Goal: Task Accomplishment & Management: Use online tool/utility

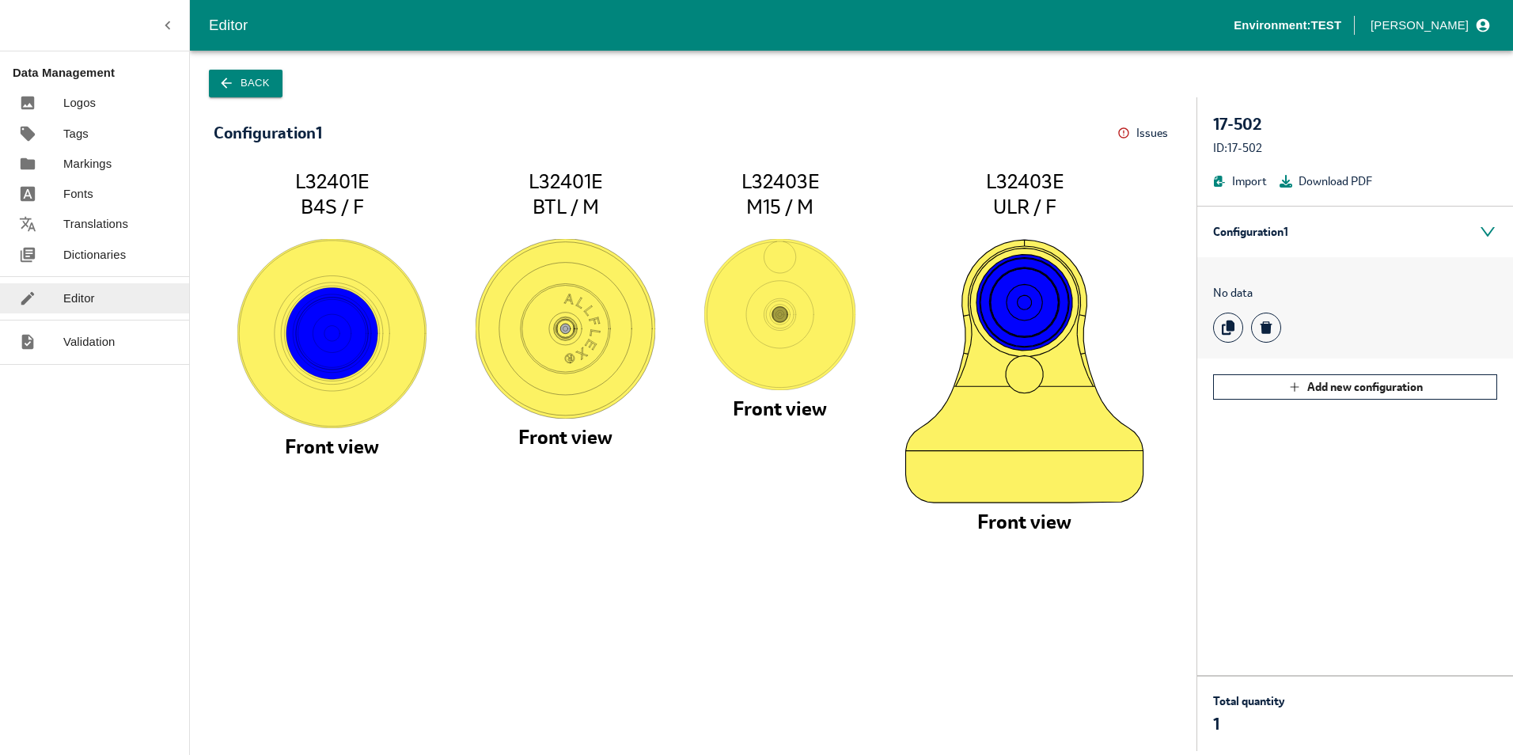
click at [272, 84] on button "Back" at bounding box center [246, 84] width 74 height 28
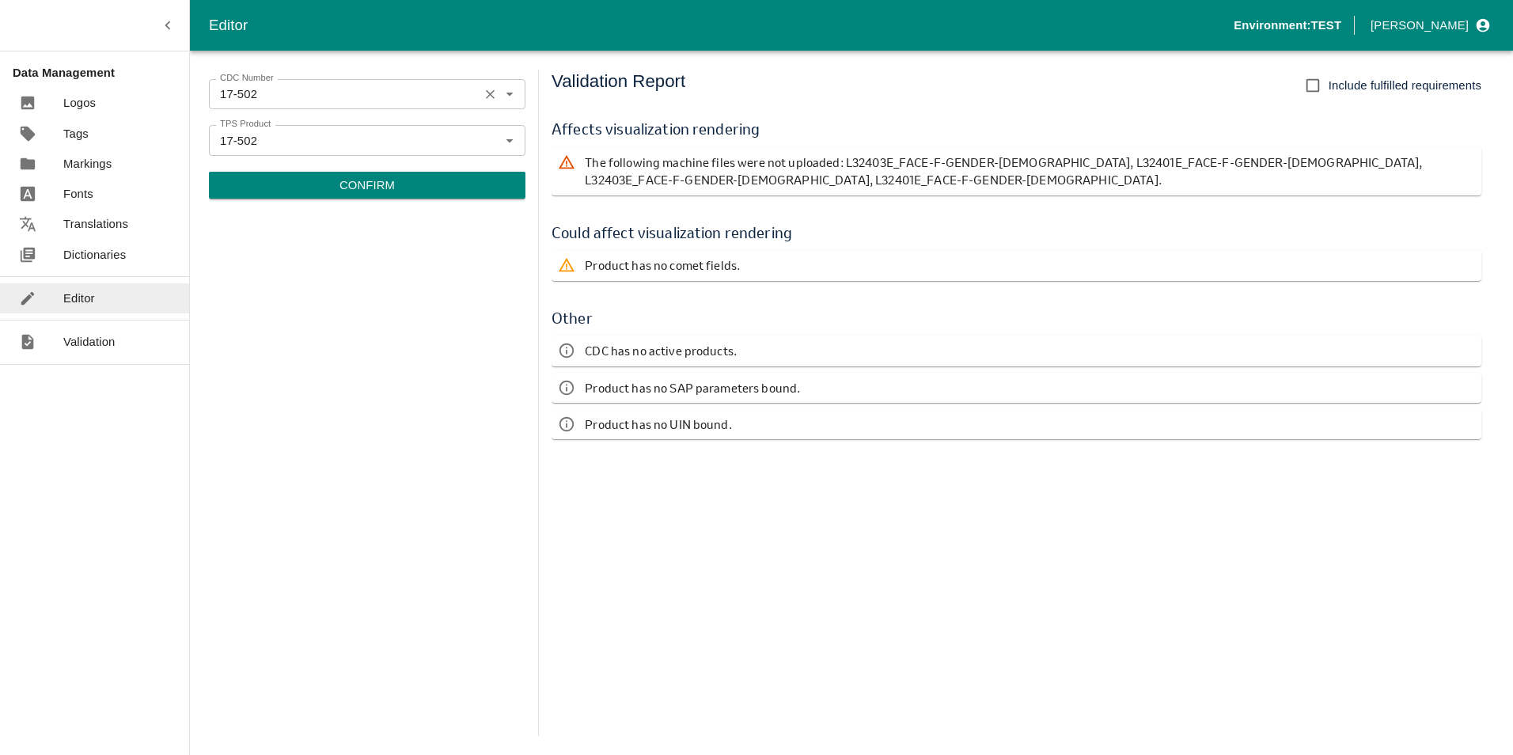
click at [487, 105] on div "17-502 CDC Number" at bounding box center [367, 94] width 317 height 30
click at [491, 88] on icon "Clear" at bounding box center [490, 94] width 15 height 15
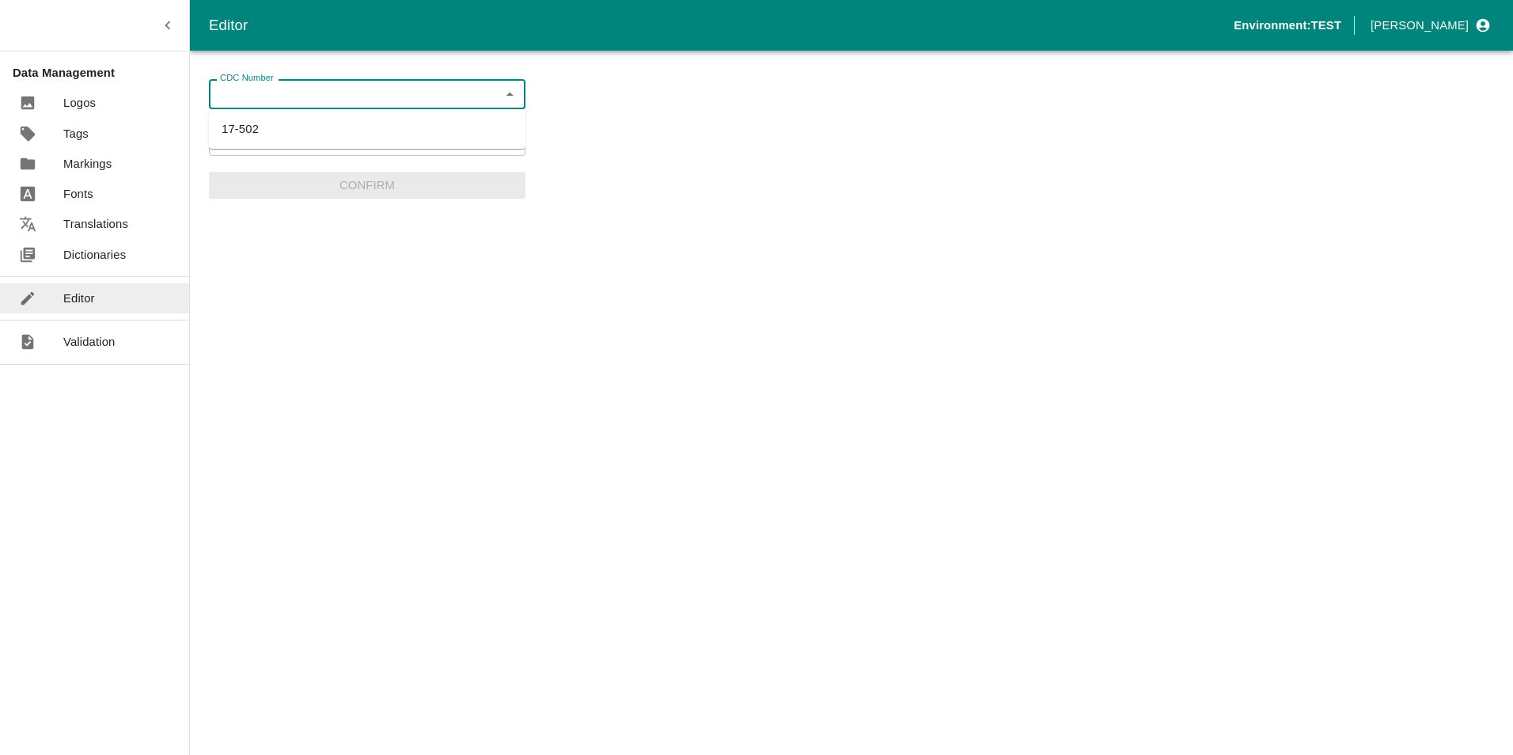
click at [500, 136] on li "17-502" at bounding box center [367, 129] width 317 height 27
type input "17-502"
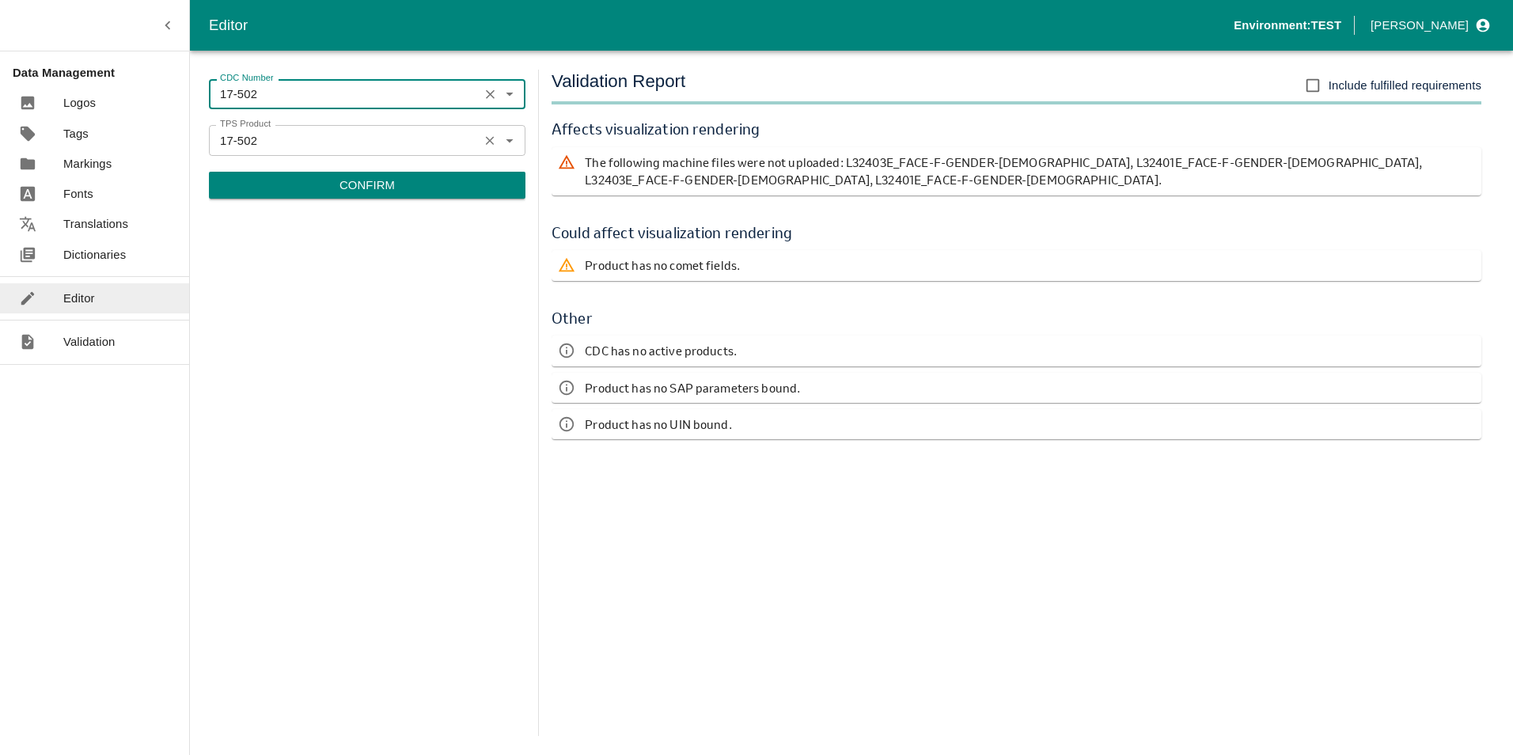
click at [493, 144] on icon "Clear" at bounding box center [490, 140] width 9 height 9
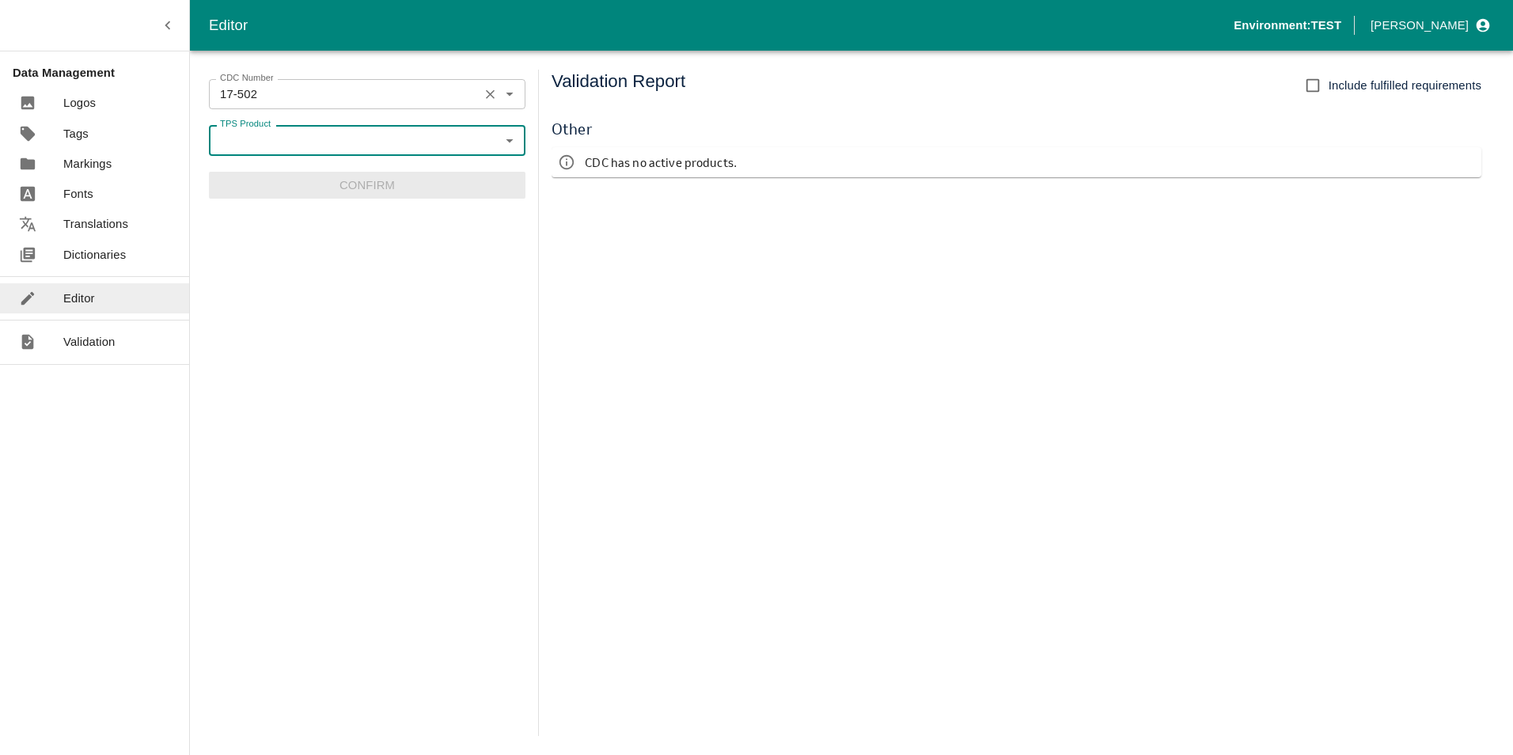
click at [489, 97] on icon "Clear" at bounding box center [490, 94] width 15 height 15
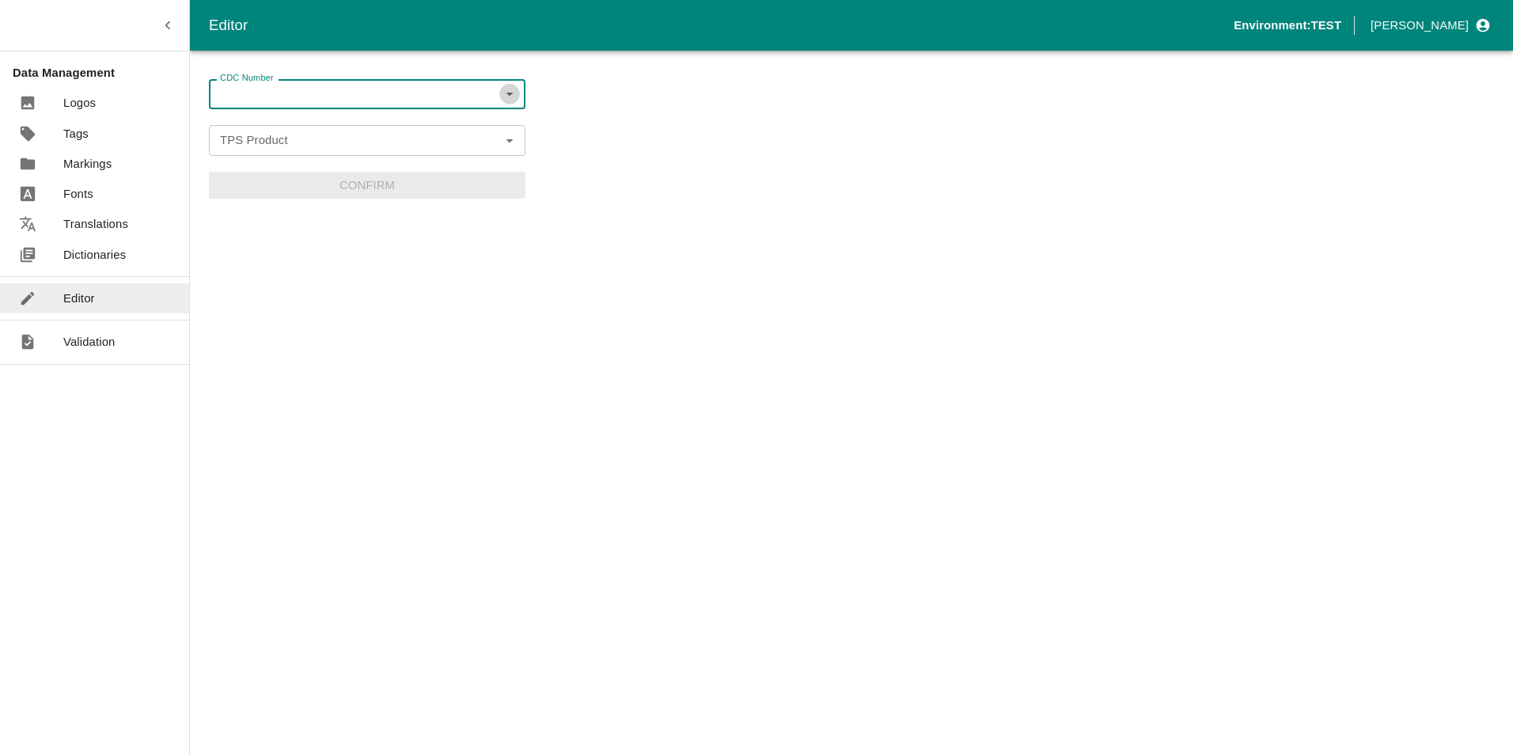
click at [509, 94] on icon "Open" at bounding box center [509, 95] width 7 height 4
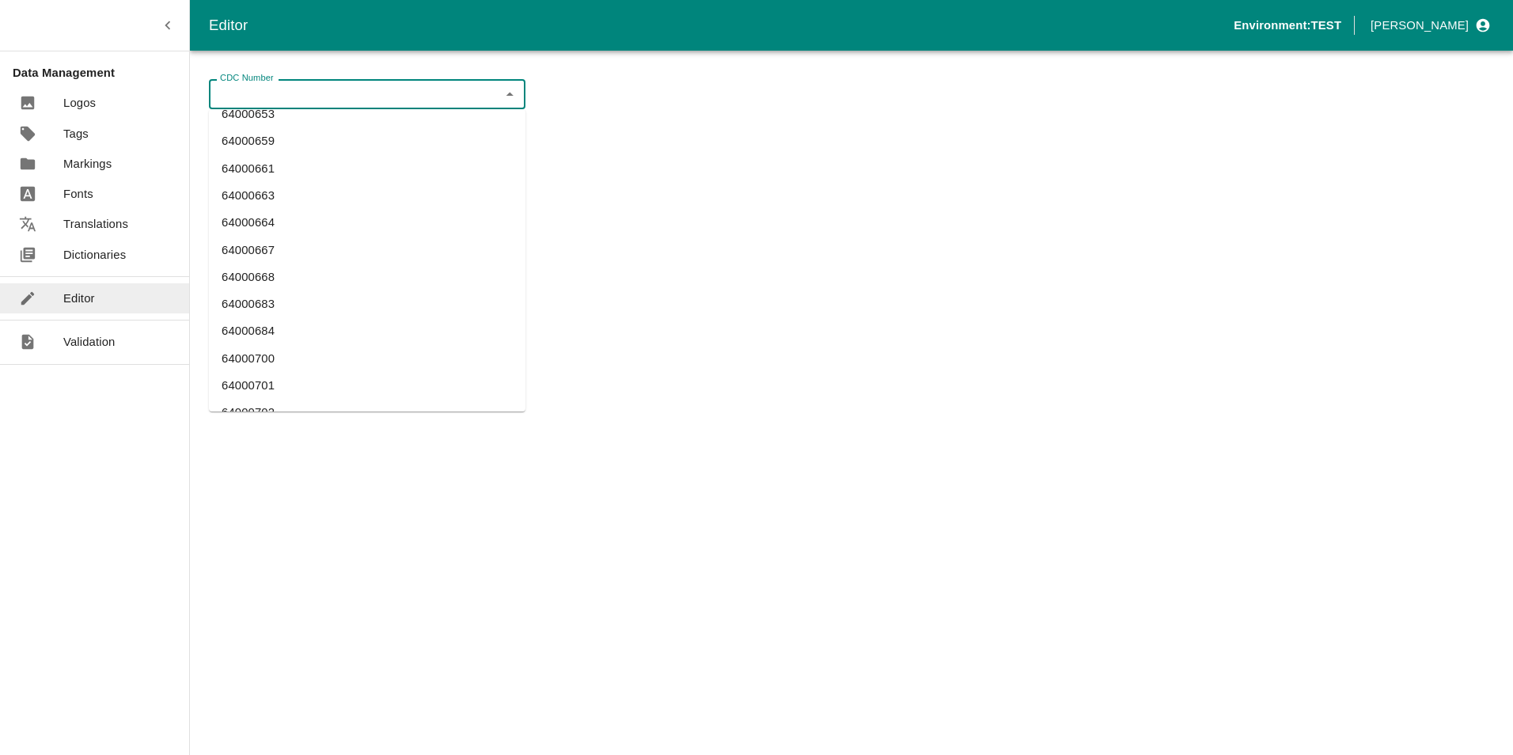
scroll to position [3747, 0]
click at [275, 306] on li "64000704" at bounding box center [367, 314] width 317 height 27
type input "64000704"
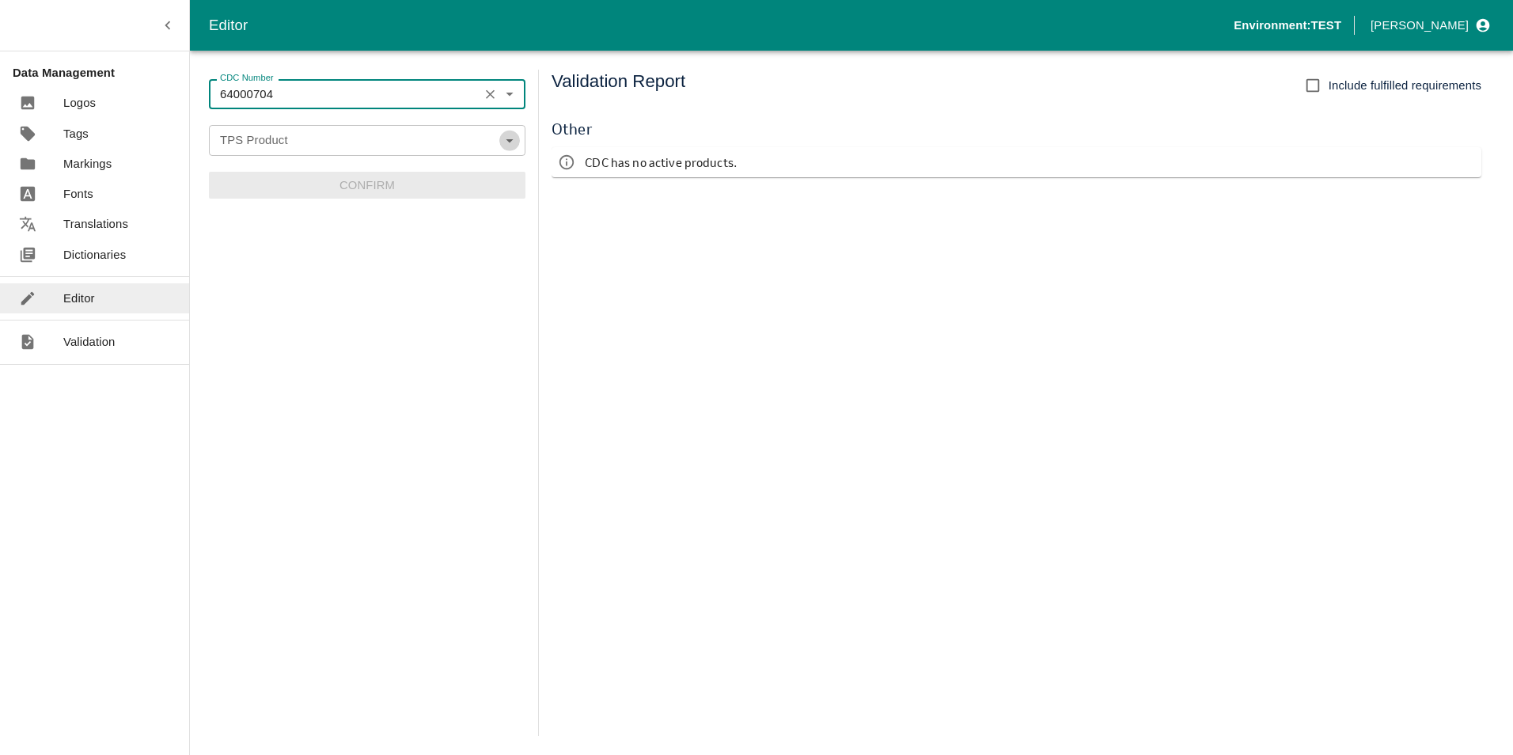
click at [506, 150] on button "Open" at bounding box center [509, 140] width 21 height 21
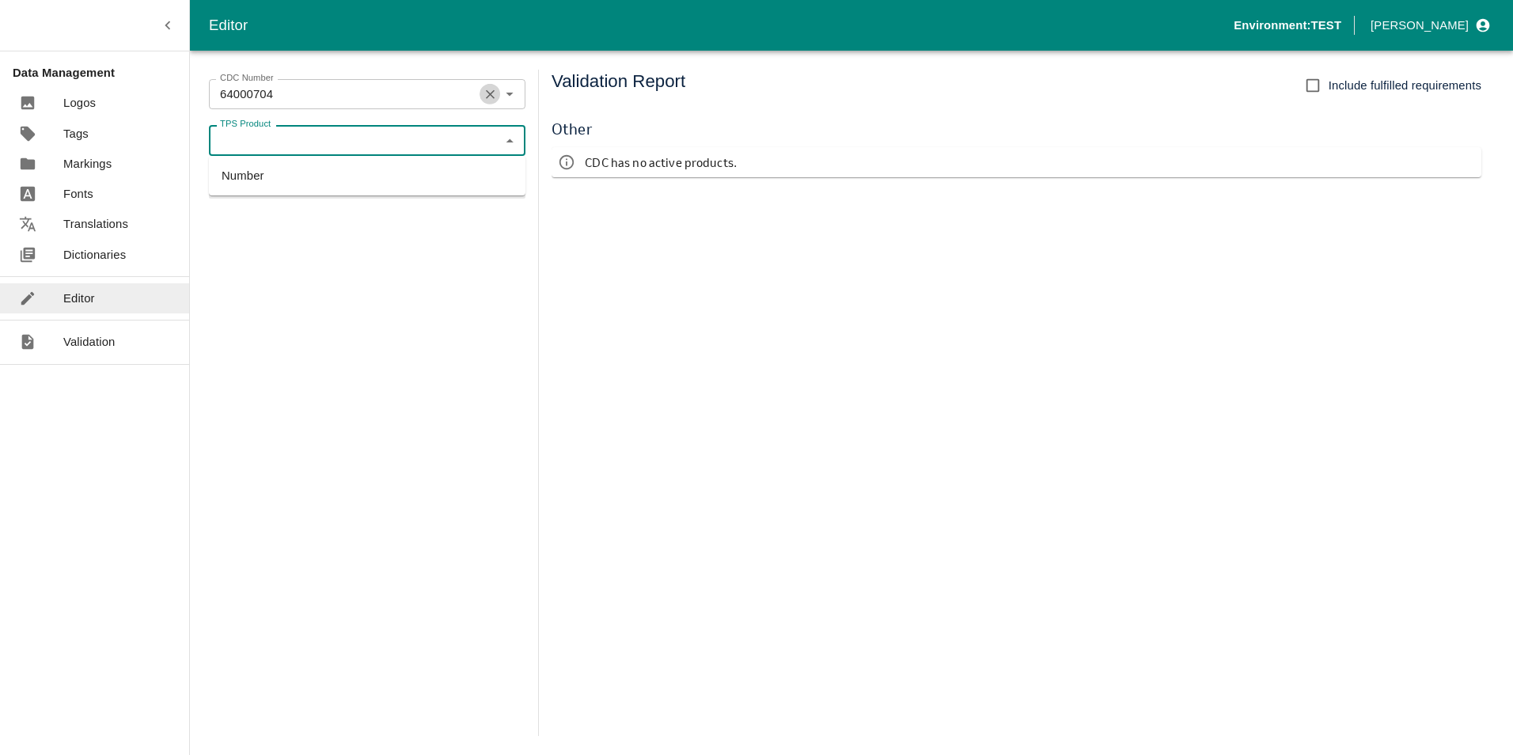
click at [484, 96] on icon "Clear" at bounding box center [490, 94] width 15 height 15
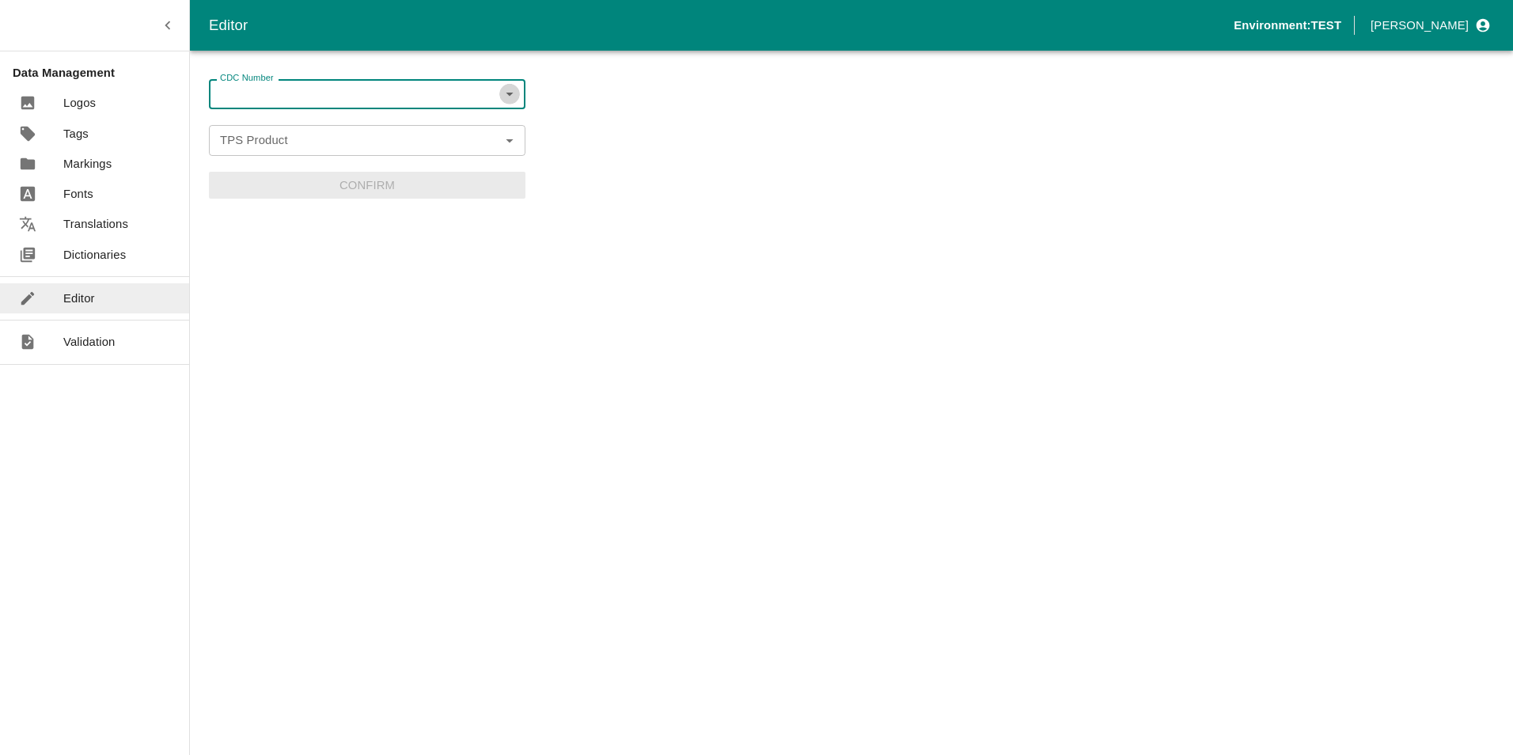
click at [506, 93] on icon "Open" at bounding box center [509, 93] width 17 height 17
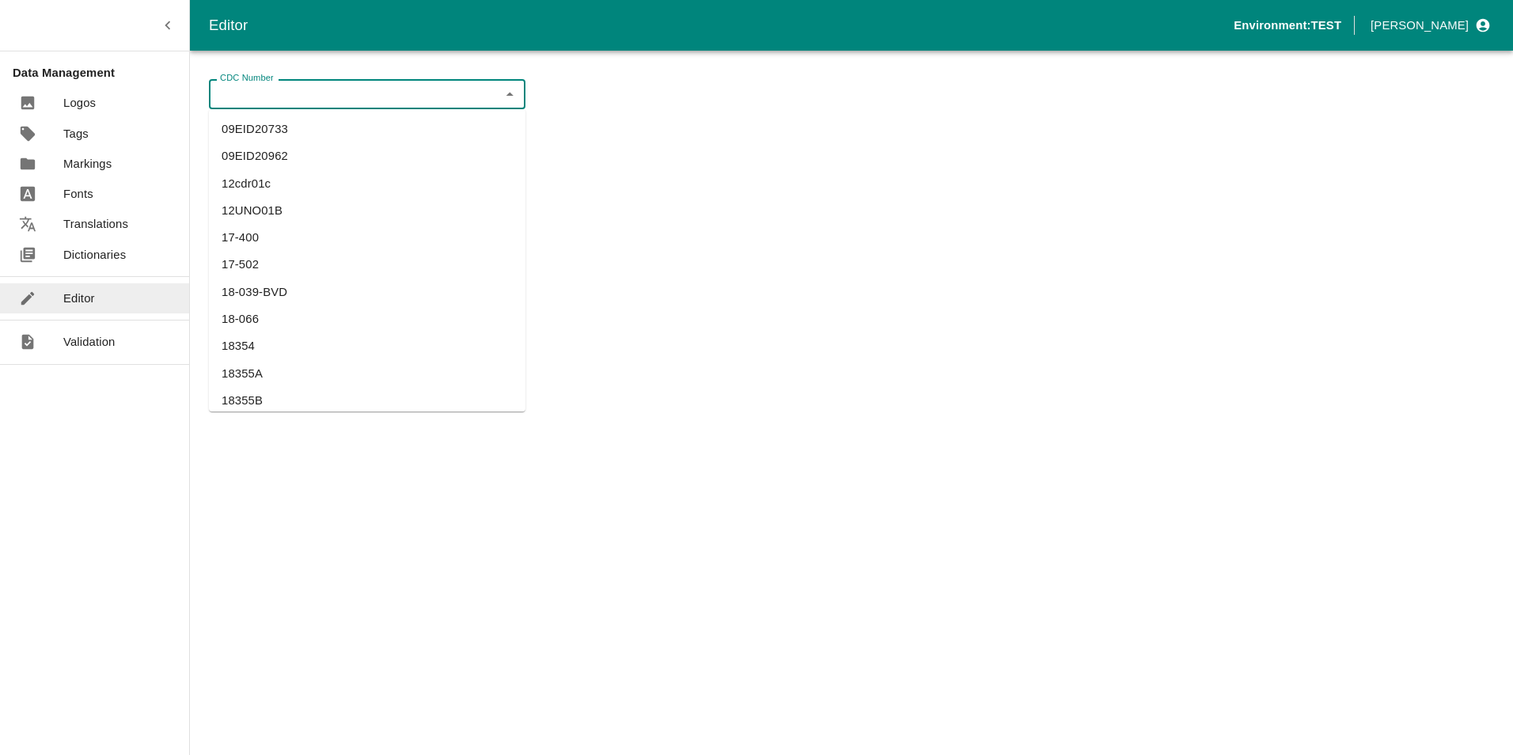
drag, startPoint x: 275, startPoint y: 369, endPoint x: 400, endPoint y: 241, distance: 178.5
click at [275, 368] on li "18355A" at bounding box center [367, 373] width 317 height 27
type input "18355A"
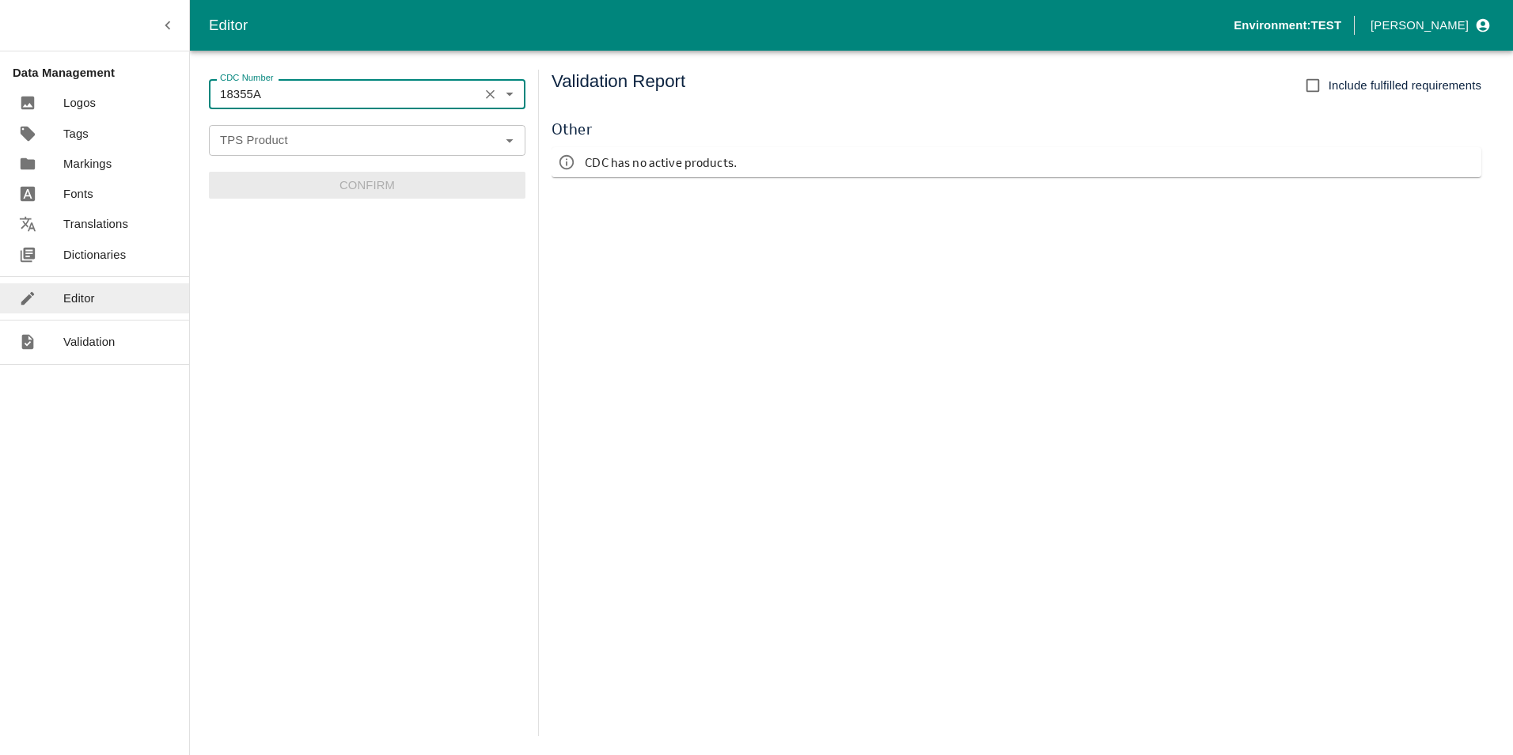
click at [510, 142] on icon "Open" at bounding box center [509, 141] width 7 height 4
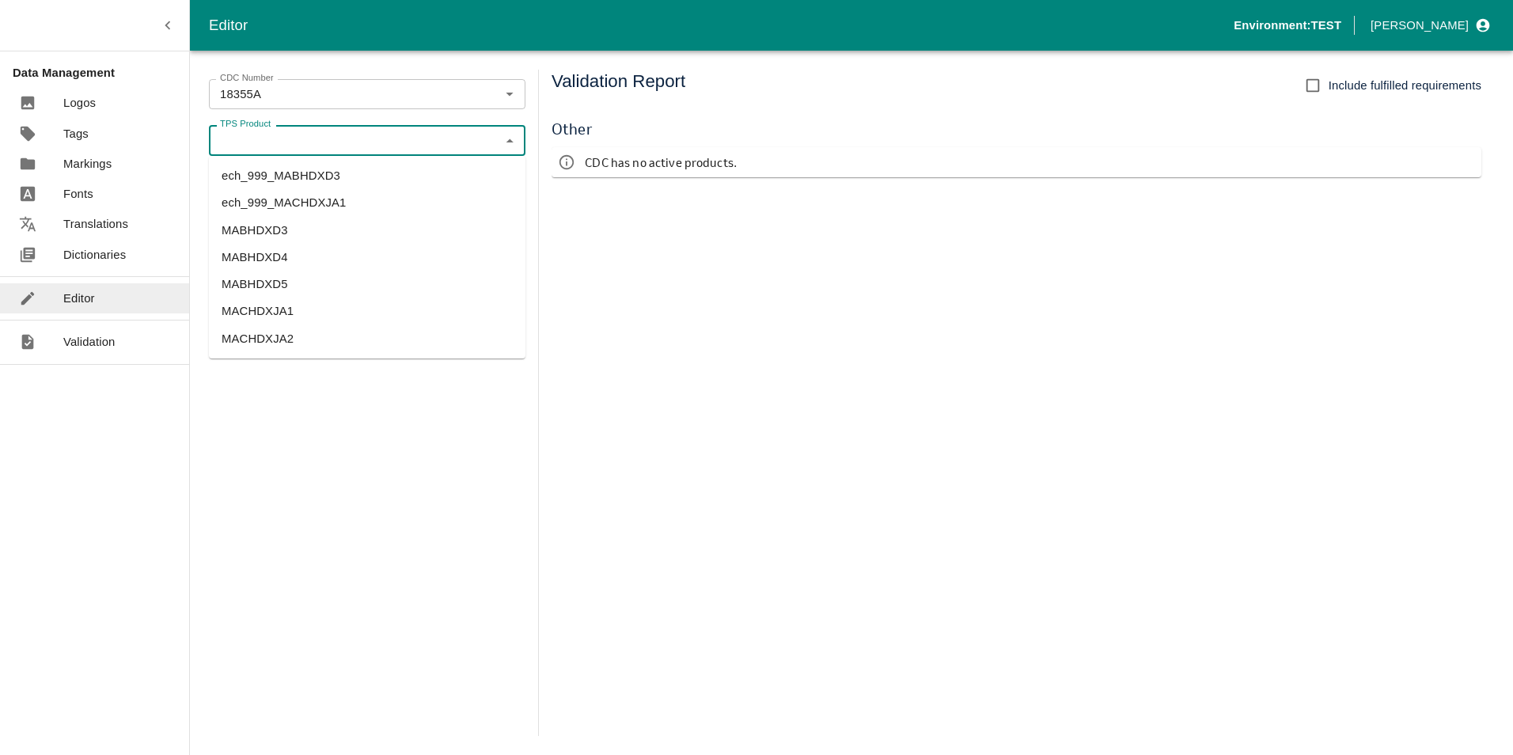
click at [294, 301] on li "MACHDXJA1" at bounding box center [367, 311] width 317 height 27
type input "MACHDXJA1"
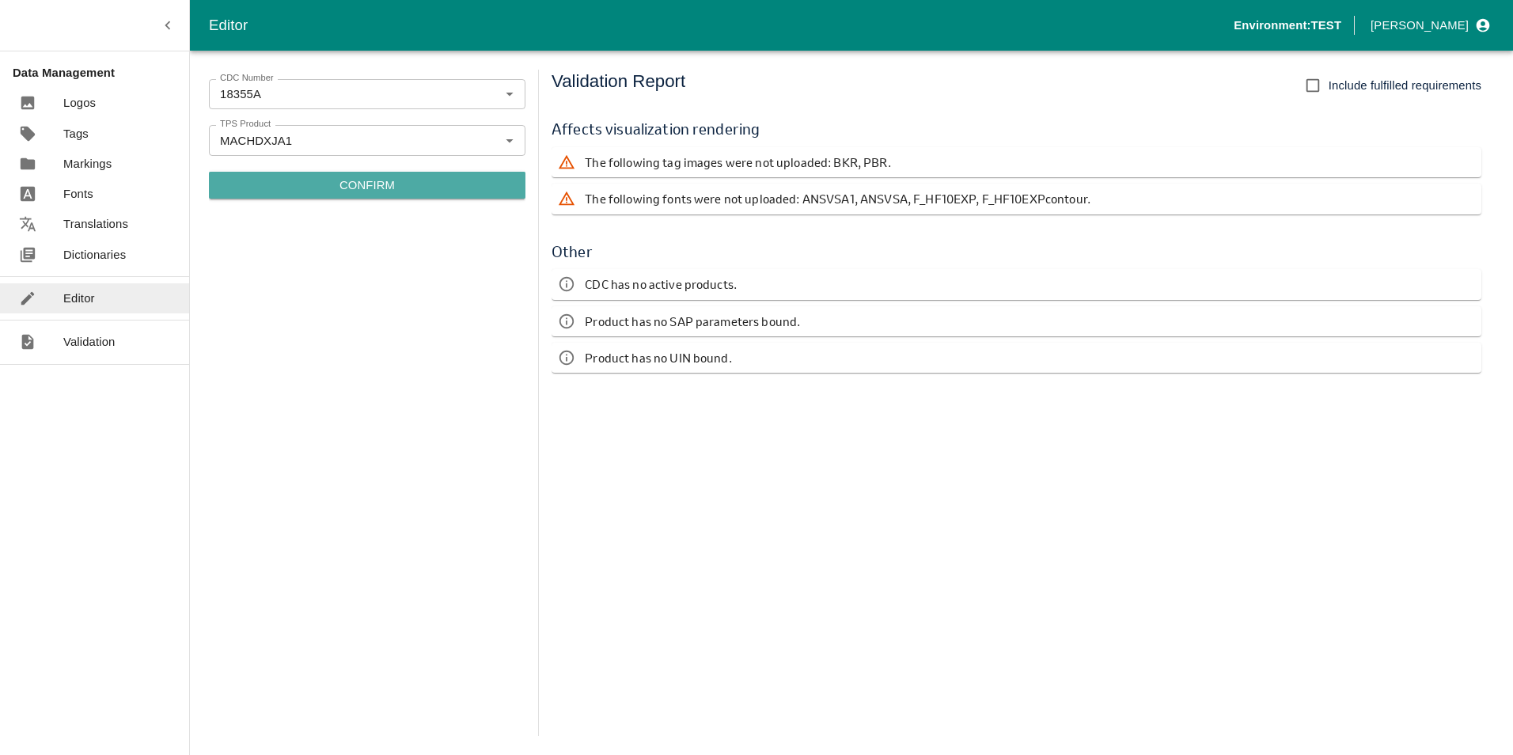
click at [358, 187] on p "Confirm" at bounding box center [366, 184] width 55 height 17
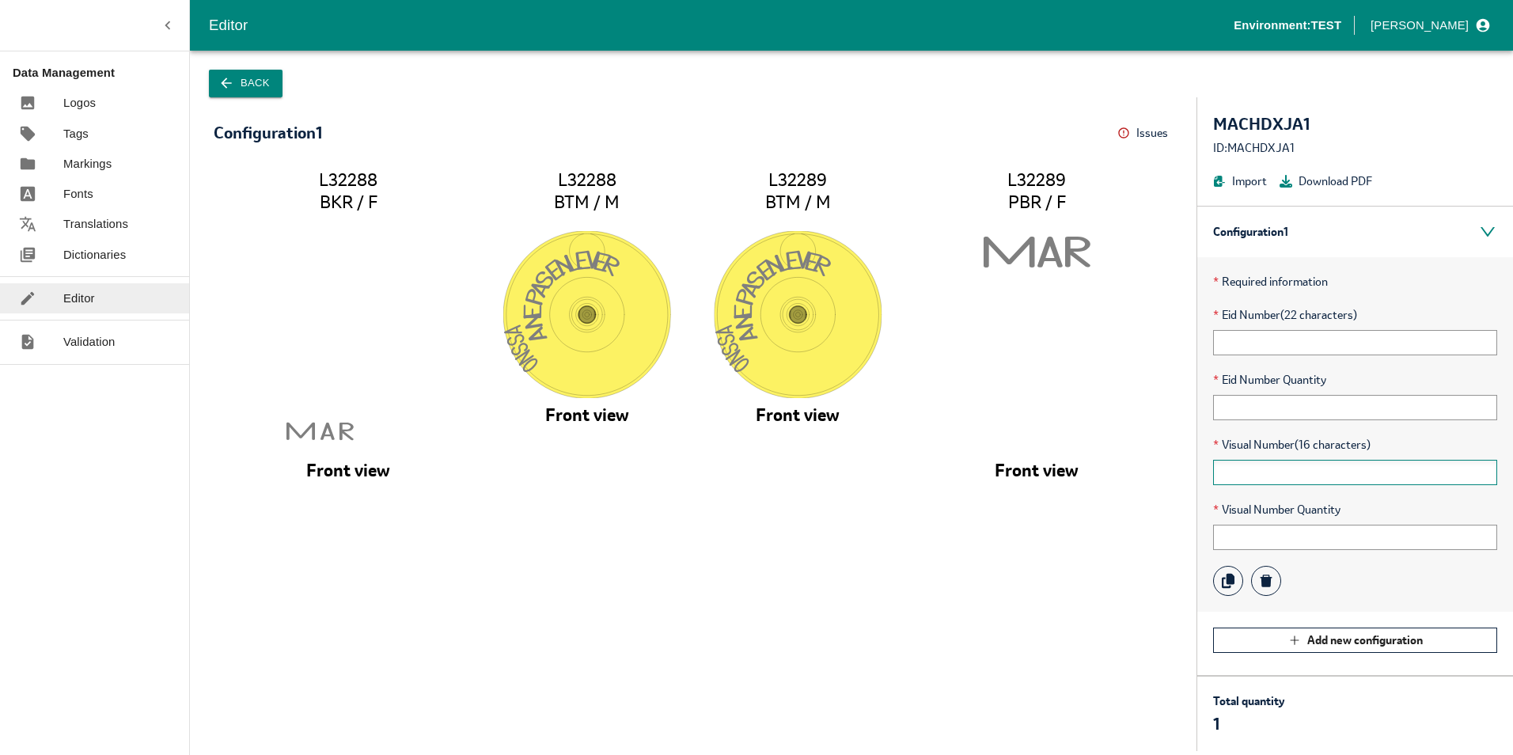
click at [1309, 470] on input "text" at bounding box center [1355, 472] width 284 height 25
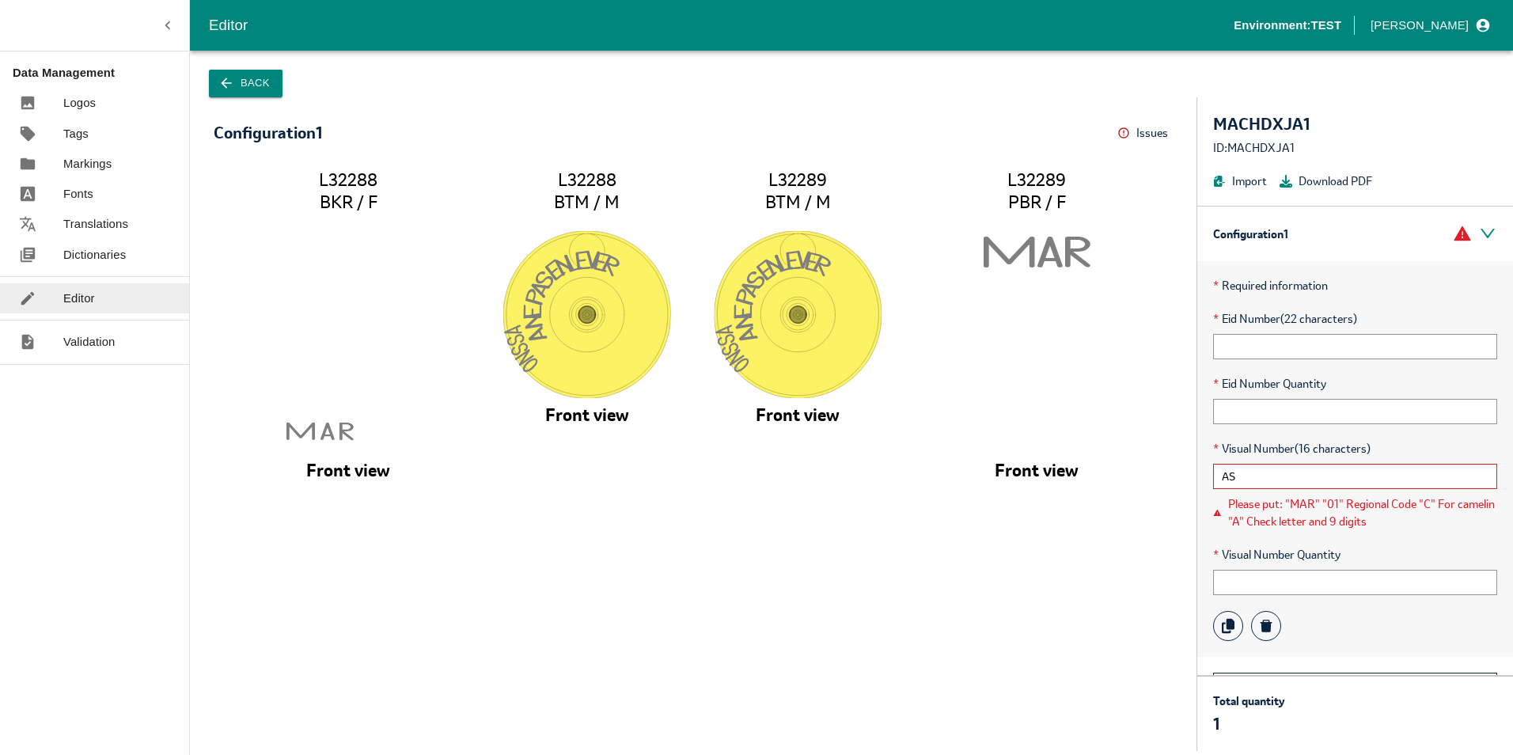
type input "A"
